Goal: Find specific page/section: Find specific page/section

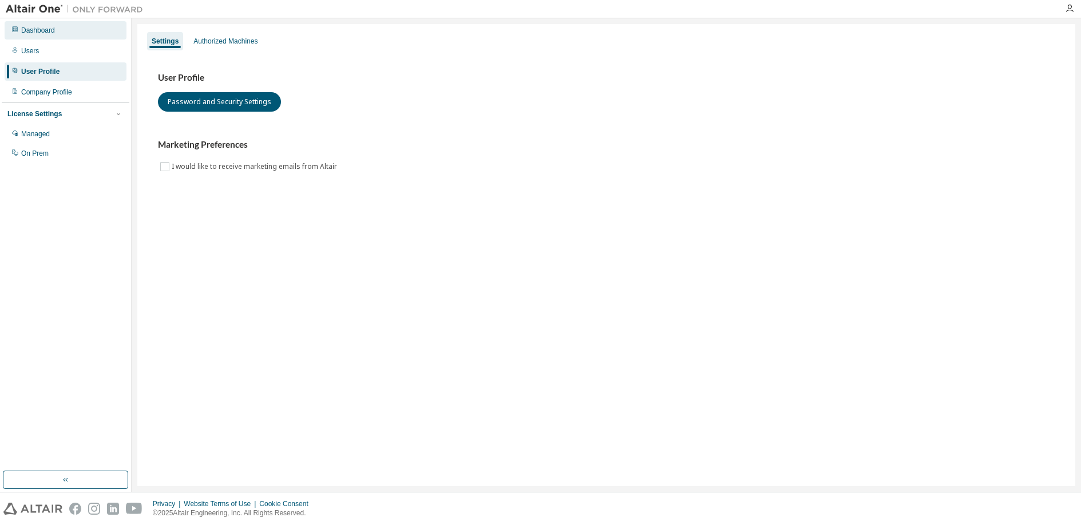
click at [30, 31] on div "Dashboard" at bounding box center [38, 30] width 34 height 9
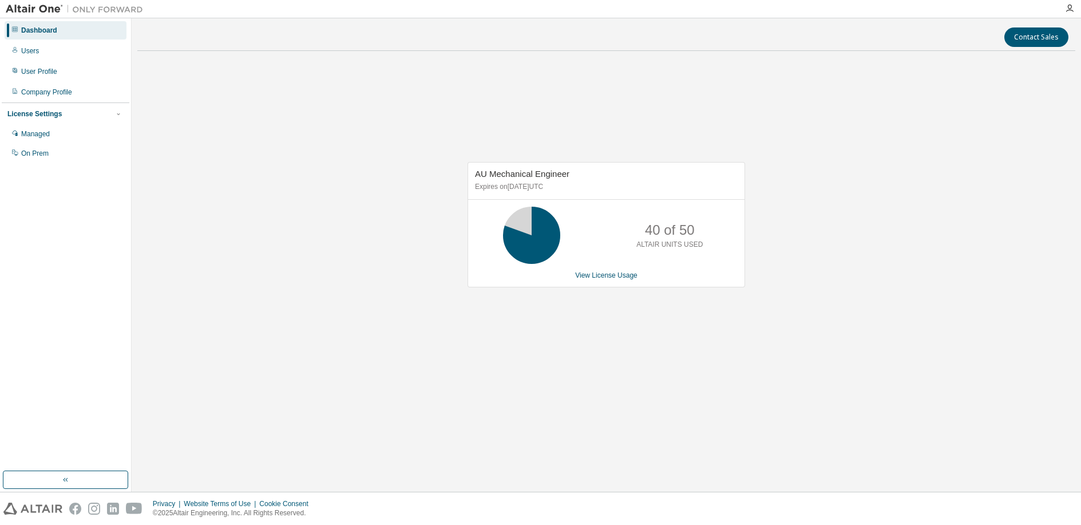
click at [630, 375] on div "AU Mechanical Engineer Expires on [DATE] UTC 40 of 50 ALTAIR UNITS USED View Li…" at bounding box center [606, 230] width 938 height 341
click at [630, 374] on div "AU Mechanical Engineer Expires on [DATE] UTC 40 of 50 ALTAIR UNITS USED View Li…" at bounding box center [606, 230] width 938 height 341
drag, startPoint x: 625, startPoint y: 347, endPoint x: 627, endPoint y: 336, distance: 11.7
click at [625, 342] on div "AU Mechanical Engineer Expires on November 1, 2025 UTC 40 of 50 ALTAIR UNITS US…" at bounding box center [606, 230] width 938 height 341
click at [438, 311] on div "AU Mechanical Engineer Expires on November 1, 2025 UTC 40 of 50 ALTAIR UNITS US…" at bounding box center [606, 230] width 938 height 341
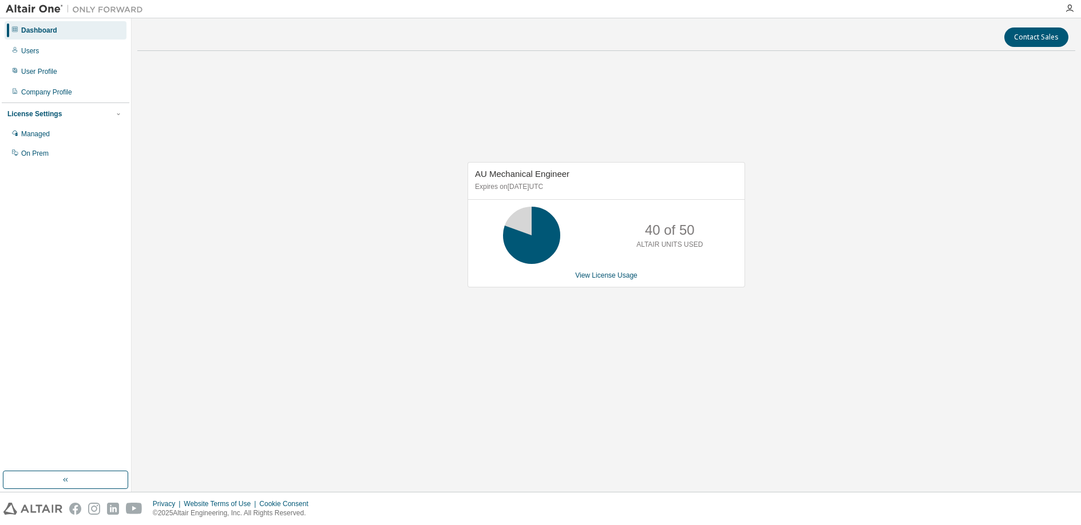
click at [589, 119] on div "AU Mechanical Engineer Expires on November 1, 2025 UTC 40 of 50 ALTAIR UNITS US…" at bounding box center [606, 230] width 938 height 341
click at [377, 316] on div "AU Mechanical Engineer Expires on [DATE] UTC 40 of 50 ALTAIR UNITS USED View Li…" at bounding box center [606, 230] width 938 height 341
click at [302, 362] on div "AU Mechanical Engineer Expires on [DATE] UTC 21 of 50 ALTAIR UNITS USED View Li…" at bounding box center [606, 230] width 938 height 341
click at [311, 360] on div "AU Mechanical Engineer Expires on [DATE] UTC 21 of 50 ALTAIR UNITS USED View Li…" at bounding box center [606, 230] width 938 height 341
click at [217, 276] on div "AU Mechanical Engineer Expires on November 1, 2025 UTC 21 of 50 ALTAIR UNITS US…" at bounding box center [606, 230] width 938 height 341
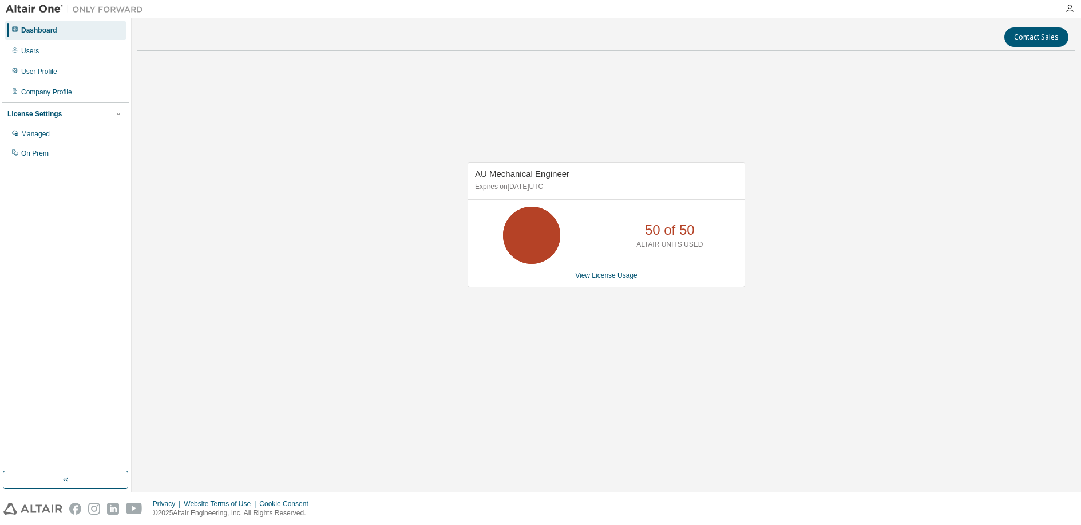
click at [293, 267] on div "AU Mechanical Engineer Expires on November 1, 2025 UTC 50 of 50 ALTAIR UNITS US…" at bounding box center [606, 230] width 938 height 341
click at [511, 361] on div "AU Mechanical Engineer Expires on [DATE] UTC 50 of 50 ALTAIR UNITS USED View Li…" at bounding box center [606, 230] width 938 height 341
click at [360, 180] on div "AU Mechanical Engineer Expires on [DATE] UTC 50 of 50 ALTAIR UNITS USED View Li…" at bounding box center [606, 230] width 938 height 341
click at [366, 190] on div "AU Mechanical Engineer Expires on [DATE] UTC 50 of 50 ALTAIR UNITS USED View Li…" at bounding box center [606, 230] width 938 height 341
click at [364, 170] on div "AU Mechanical Engineer Expires on [DATE] UTC 50 of 50 ALTAIR UNITS USED View Li…" at bounding box center [606, 230] width 938 height 341
